Goal: Check status: Check status

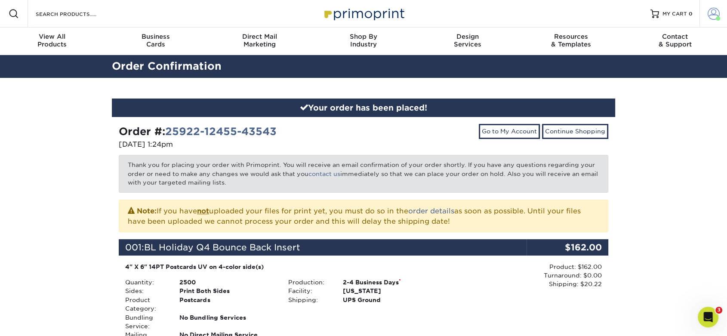
click at [716, 10] on span at bounding box center [714, 14] width 12 height 12
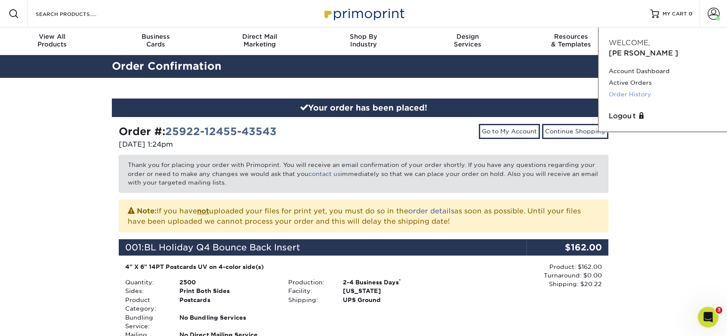
click at [629, 89] on link "Order History" at bounding box center [663, 95] width 108 height 12
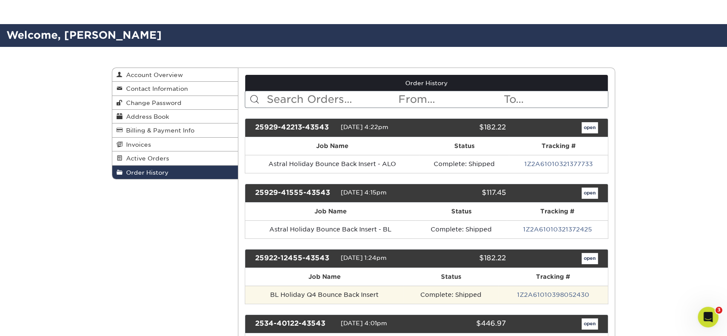
scroll to position [48, 0]
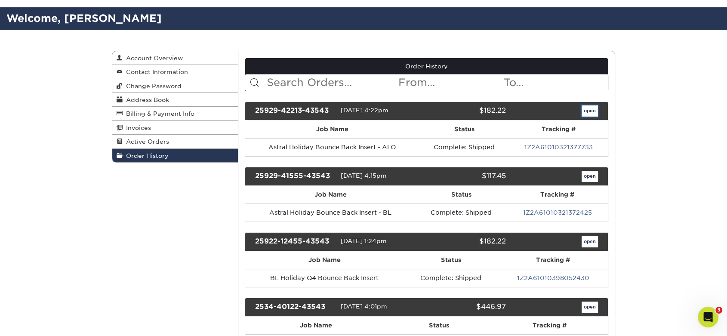
click at [584, 110] on link "open" at bounding box center [590, 110] width 16 height 11
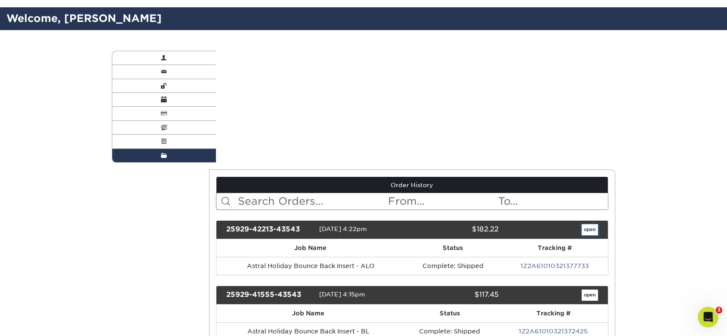
scroll to position [0, 0]
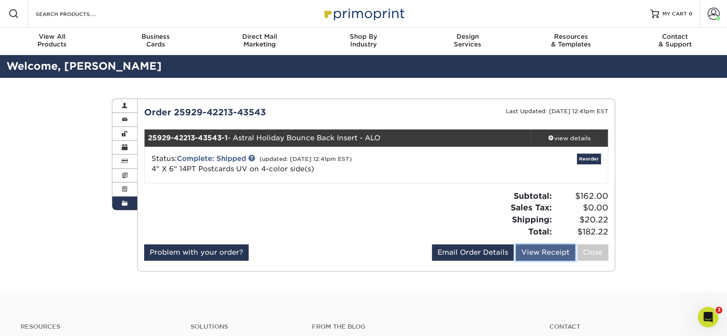
click at [546, 248] on link "View Receipt" at bounding box center [545, 252] width 59 height 16
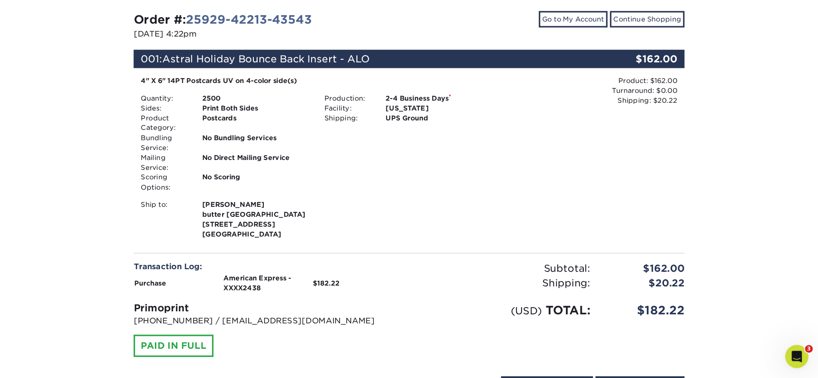
scroll to position [96, 0]
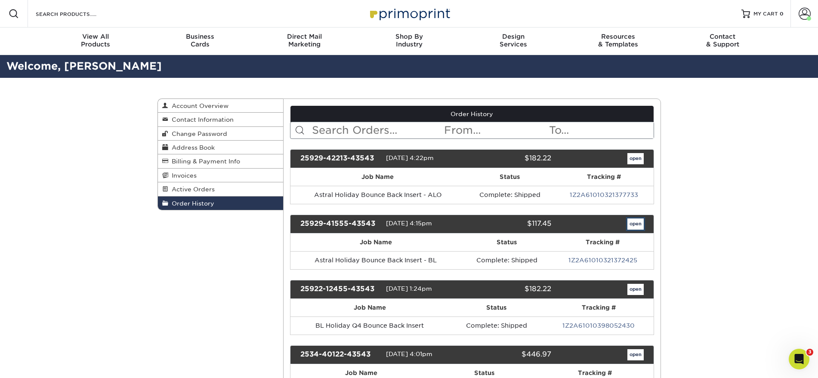
click at [631, 224] on link "open" at bounding box center [635, 224] width 16 height 11
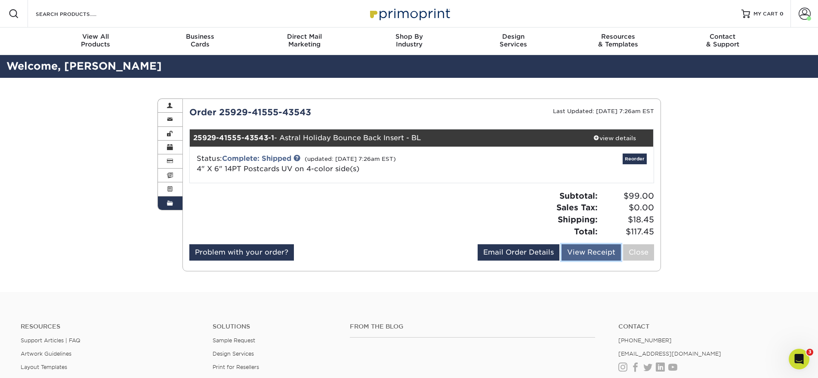
click at [611, 258] on link "View Receipt" at bounding box center [590, 252] width 59 height 16
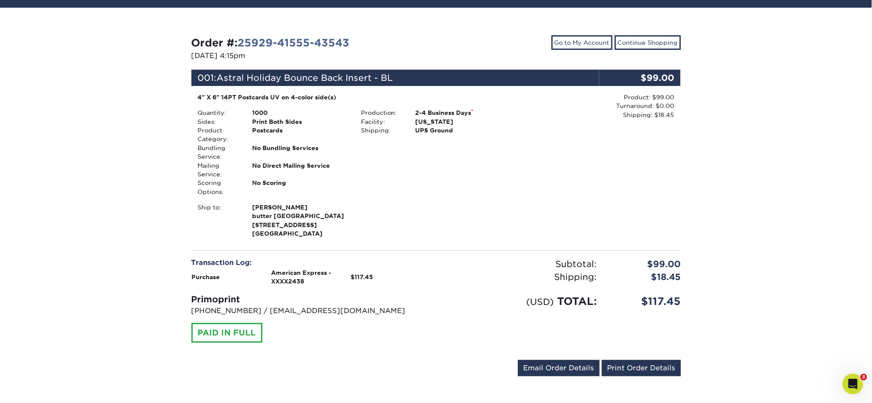
scroll to position [50, 0]
